Goal: Book appointment/travel/reservation

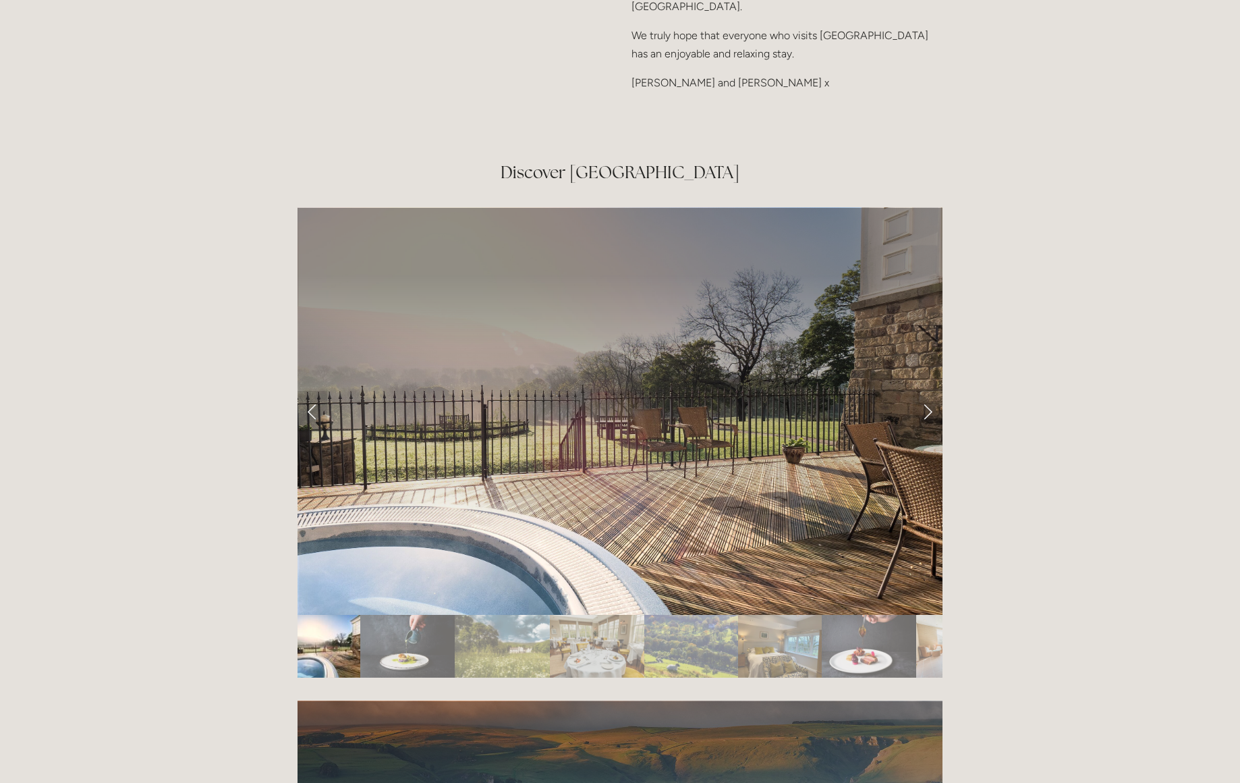
scroll to position [2302, 0]
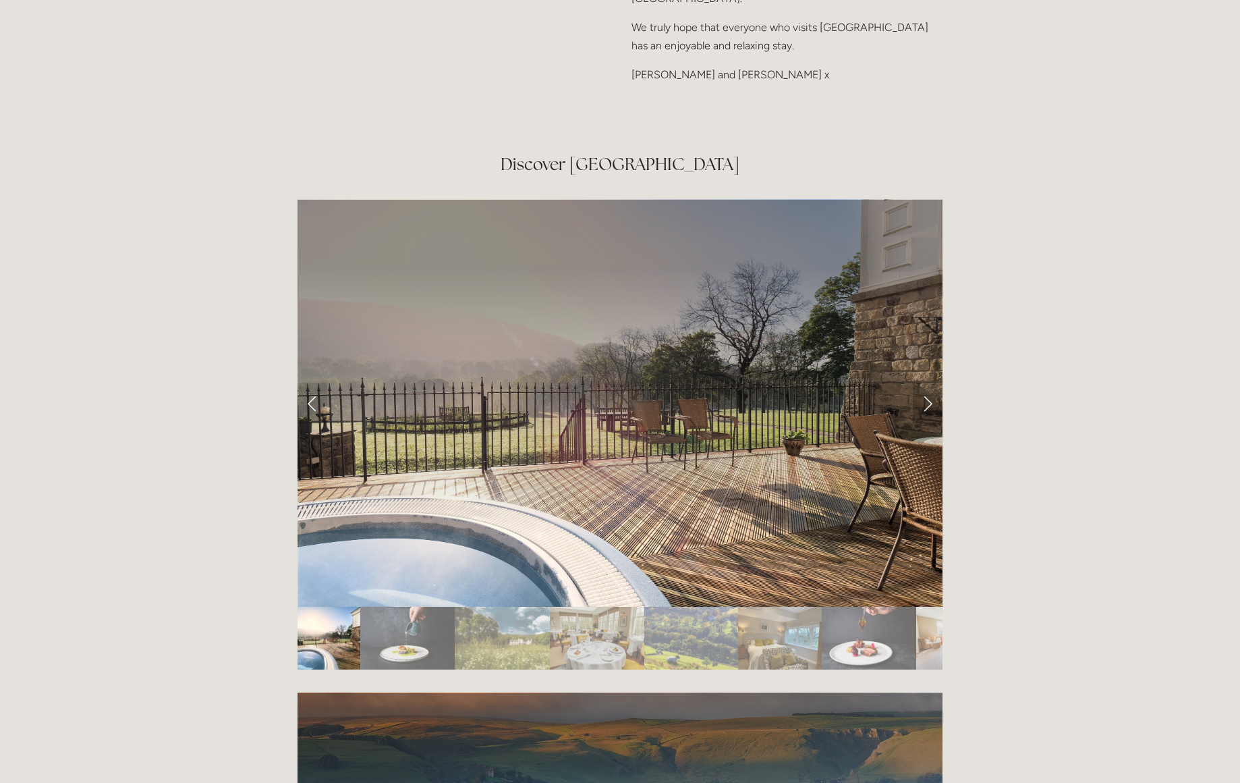
click at [928, 383] on link "Next Slide" at bounding box center [928, 403] width 30 height 40
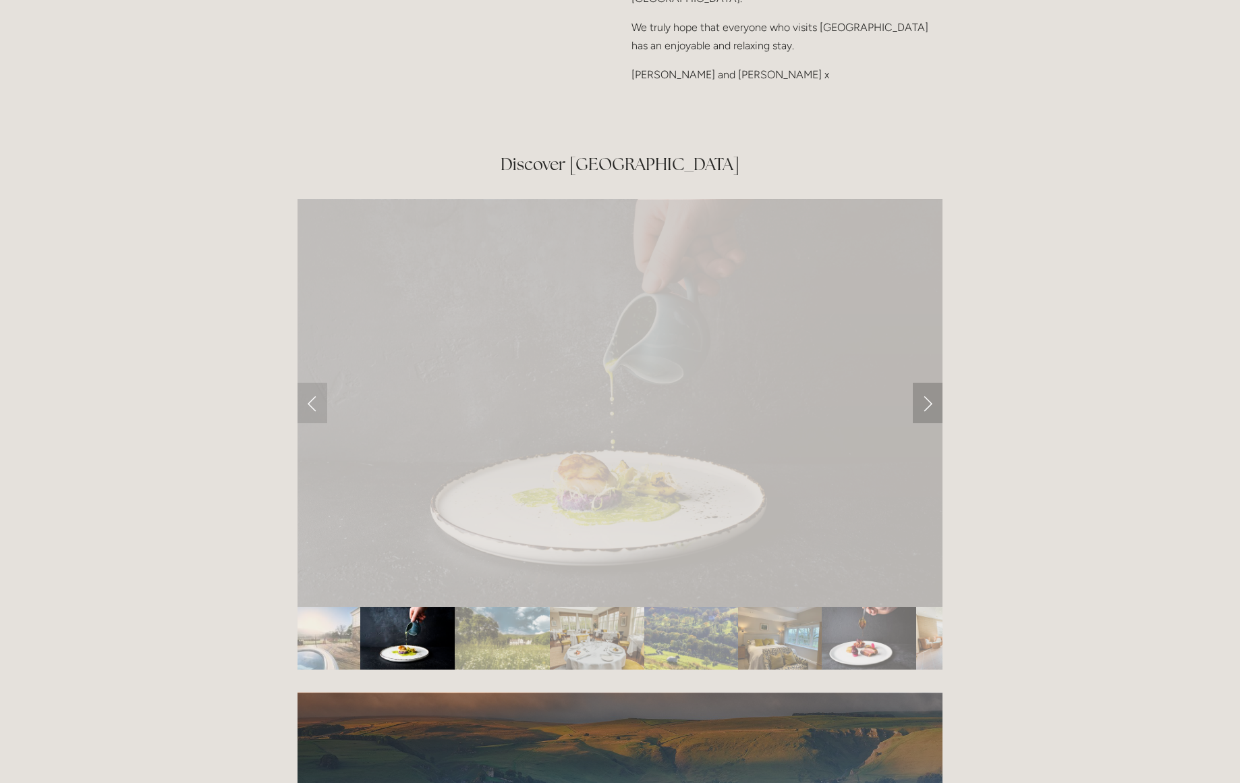
scroll to position [2301, 0]
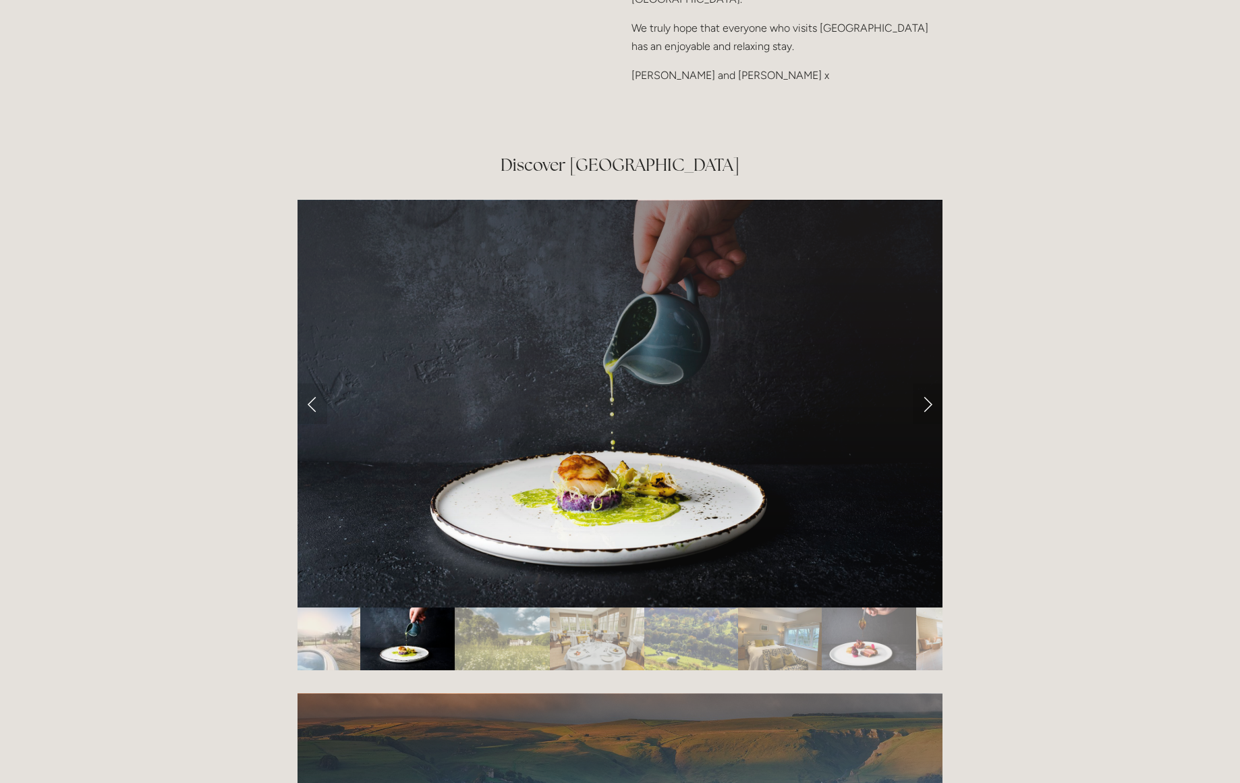
click at [928, 383] on link "Next Slide" at bounding box center [928, 403] width 30 height 40
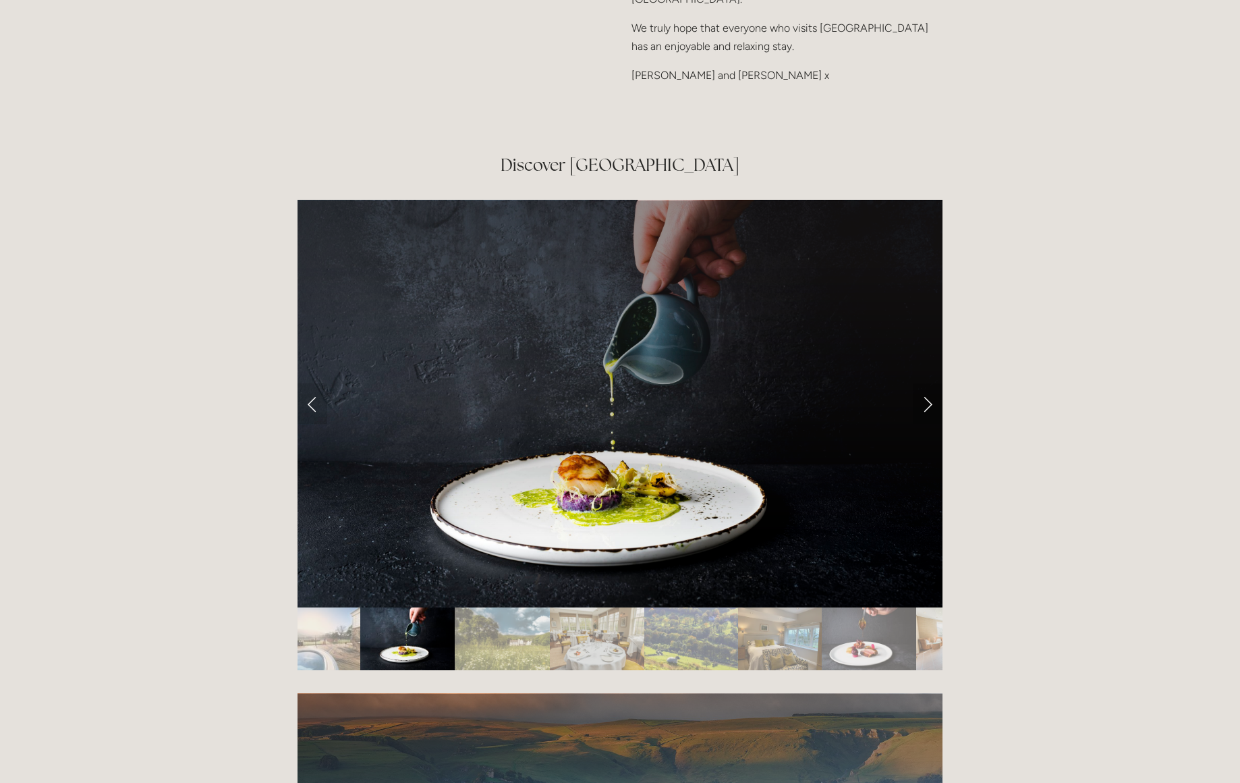
click at [927, 383] on link "Next Slide" at bounding box center [928, 403] width 30 height 40
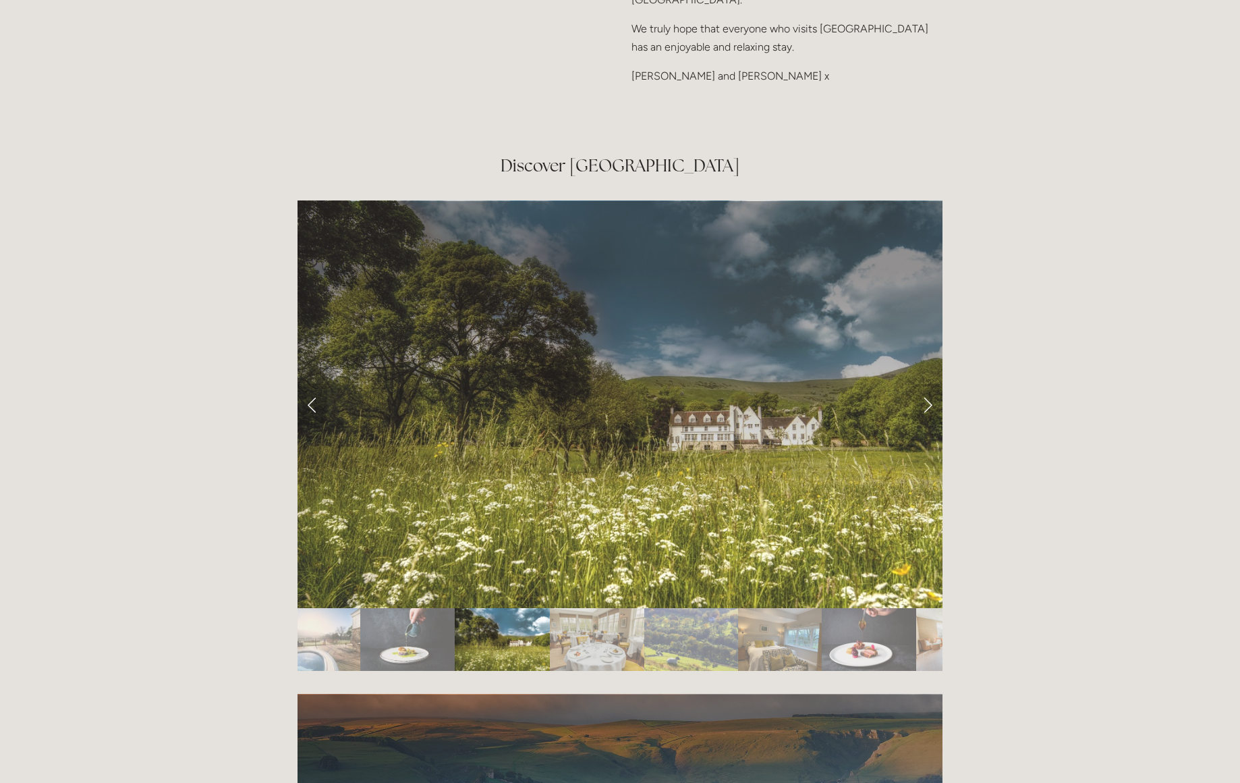
click at [927, 384] on link "Next Slide" at bounding box center [928, 404] width 30 height 40
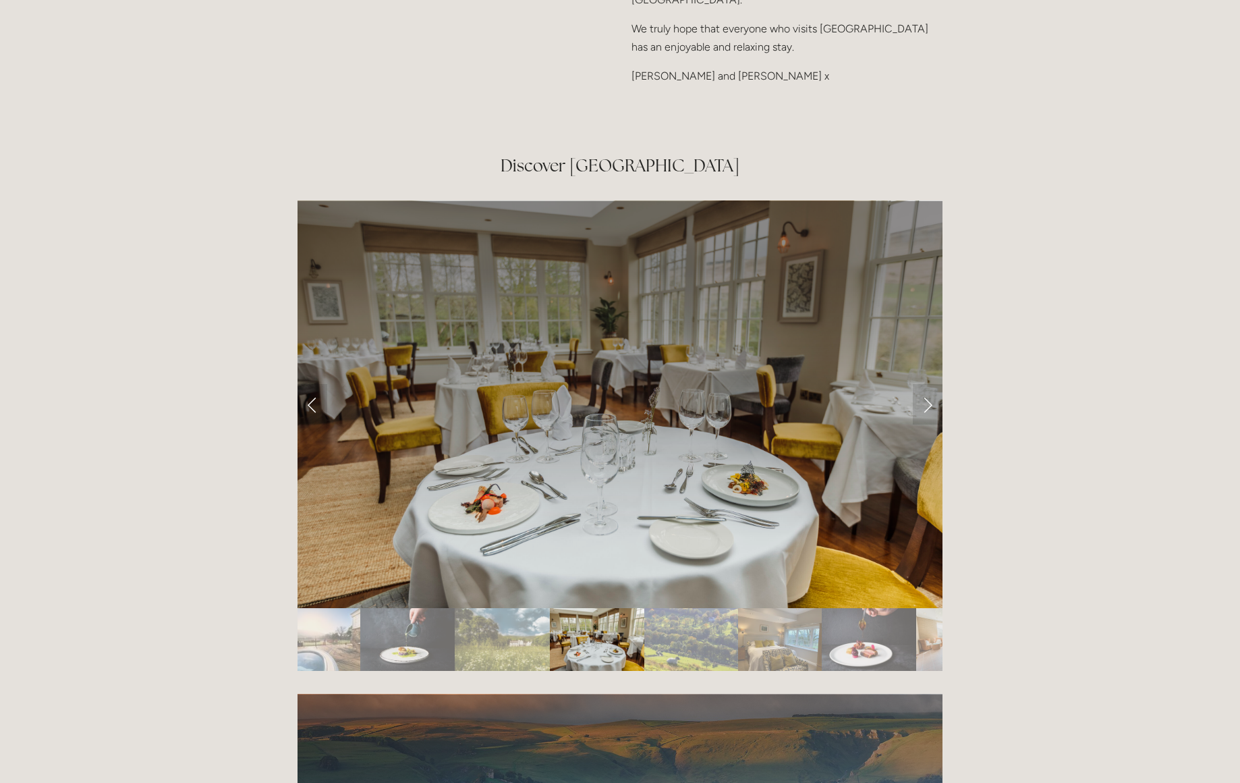
click at [927, 384] on link "Next Slide" at bounding box center [928, 404] width 30 height 40
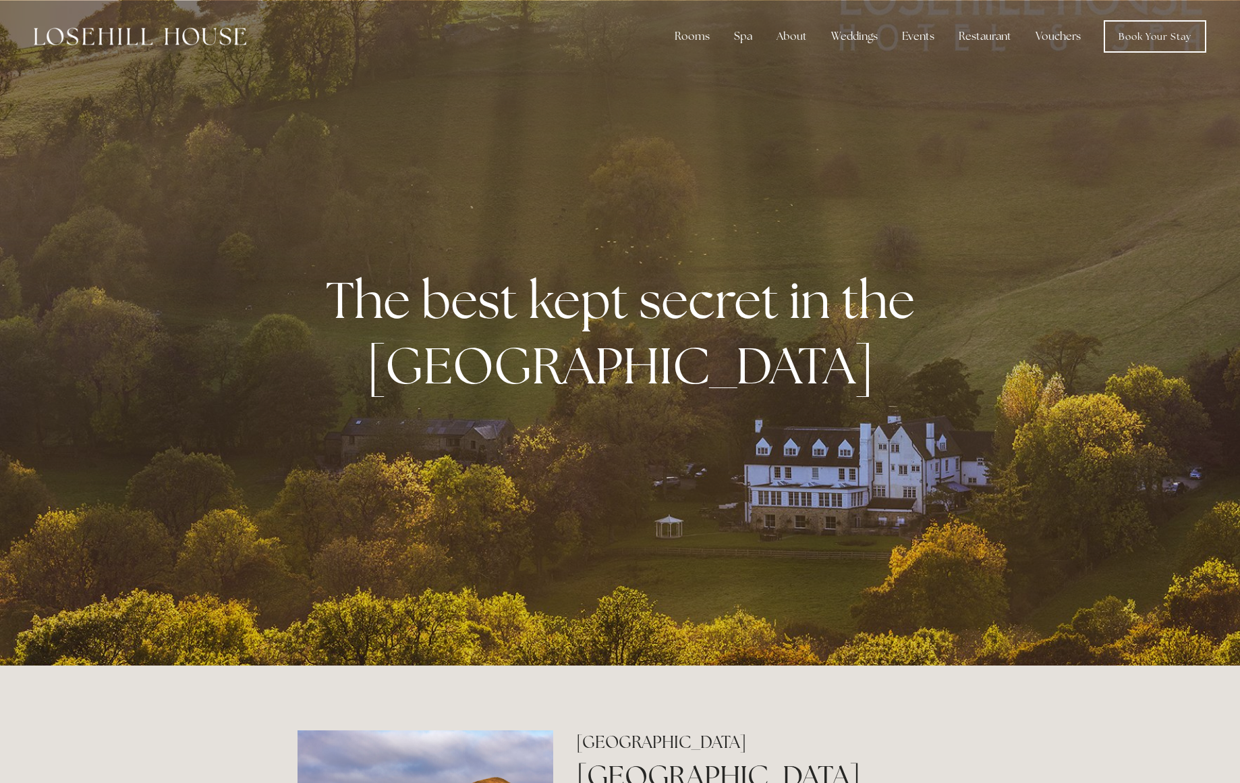
scroll to position [0, 0]
click at [698, 75] on link "Rooms" at bounding box center [702, 72] width 87 height 22
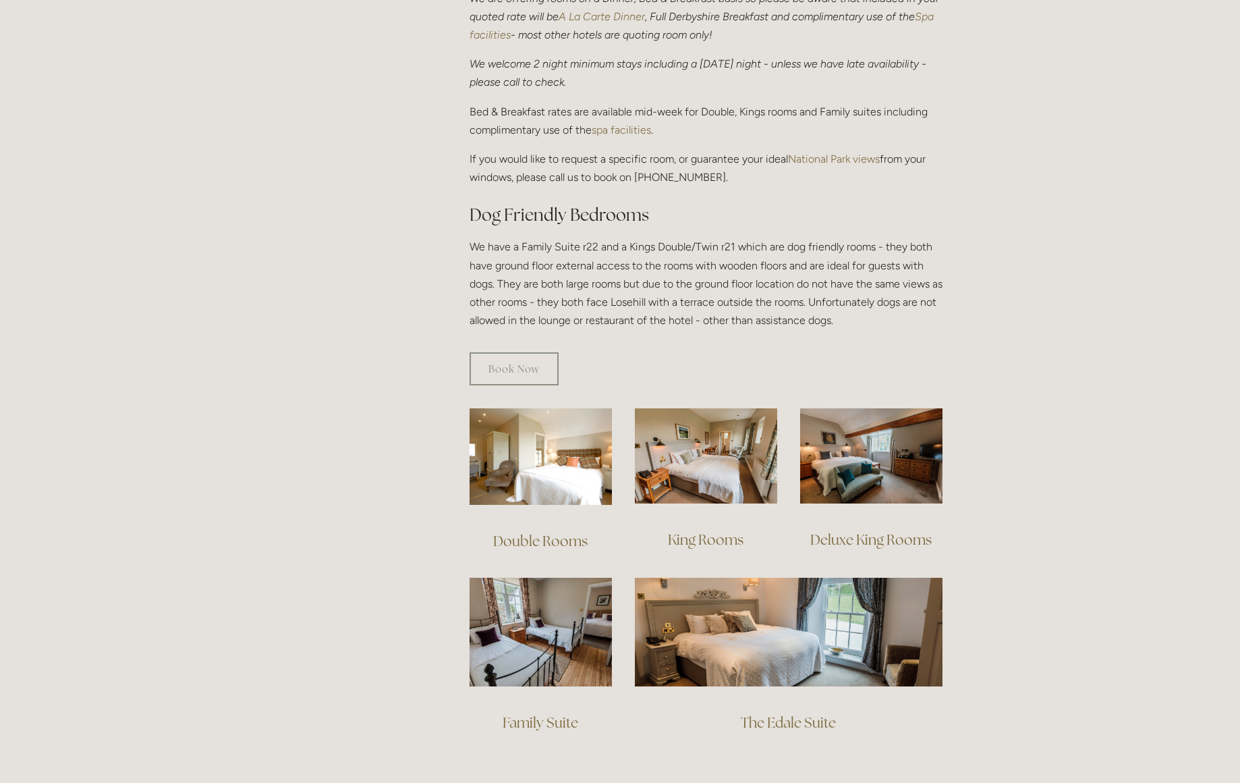
scroll to position [586, 0]
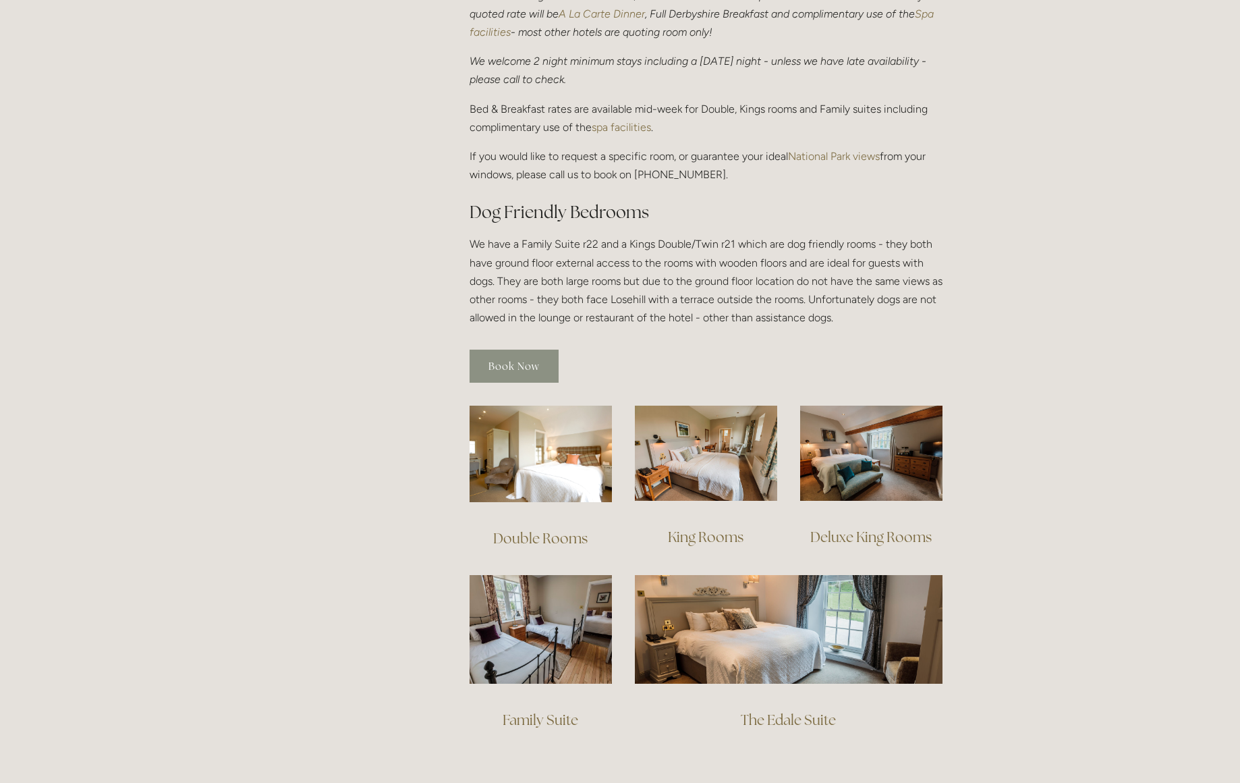
click at [499, 350] on link "Book Now" at bounding box center [514, 366] width 89 height 33
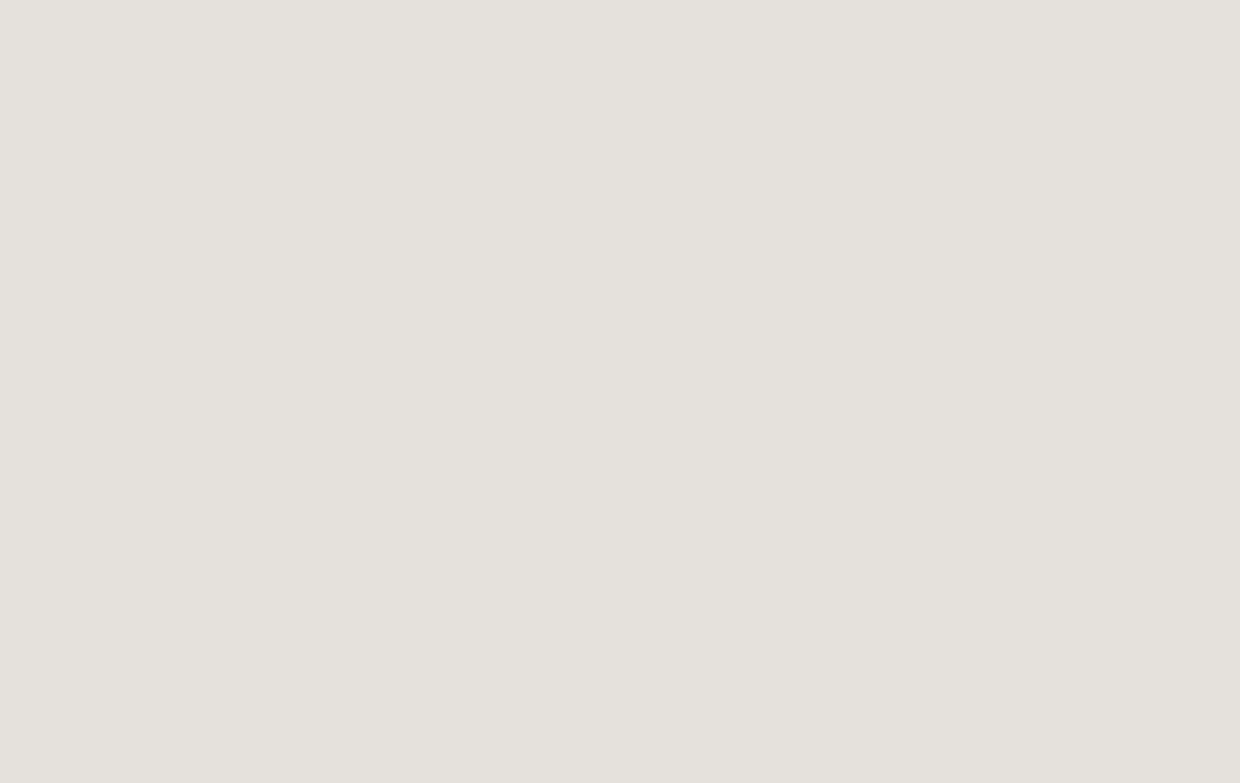
scroll to position [217, 0]
